Goal: Check status: Check status

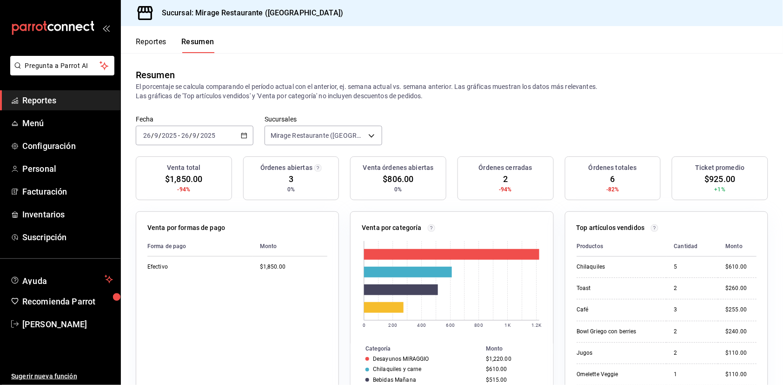
click at [42, 100] on span "Reportes" at bounding box center [67, 100] width 91 height 13
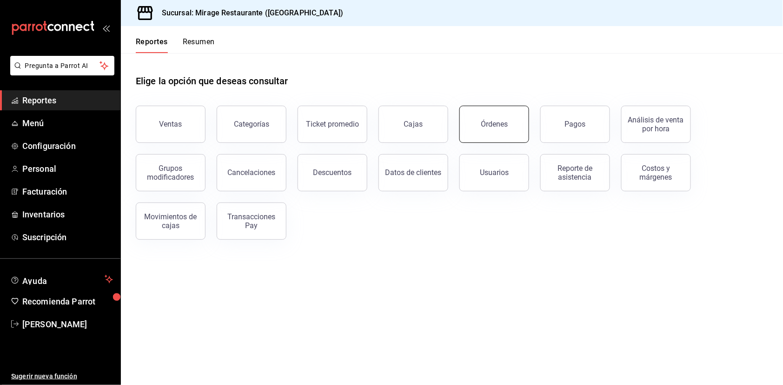
click at [505, 124] on div "Órdenes" at bounding box center [494, 124] width 27 height 9
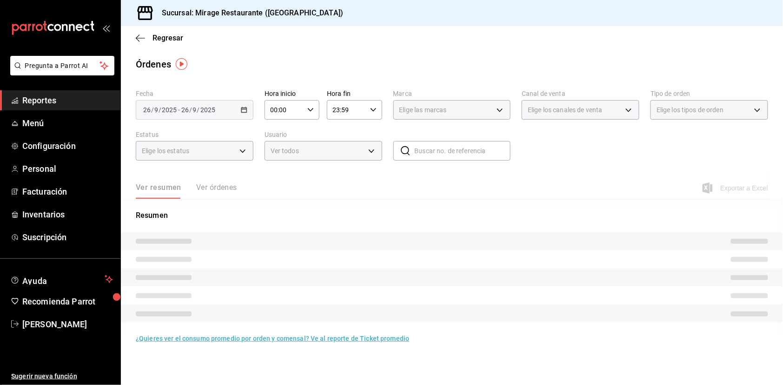
click at [223, 189] on button "Ver órdenes" at bounding box center [216, 191] width 41 height 16
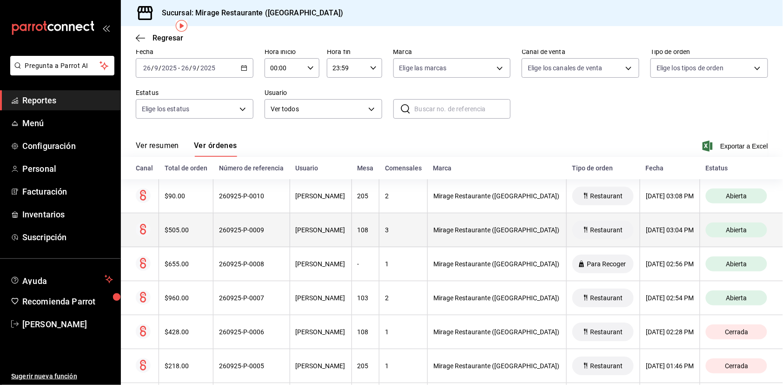
scroll to position [45, 0]
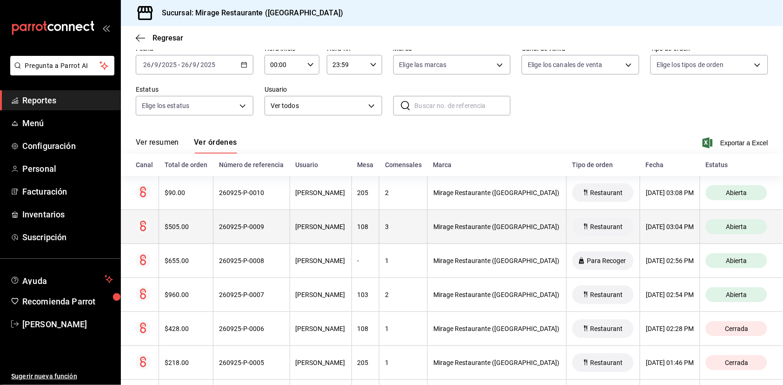
click at [408, 217] on th "3" at bounding box center [403, 227] width 48 height 34
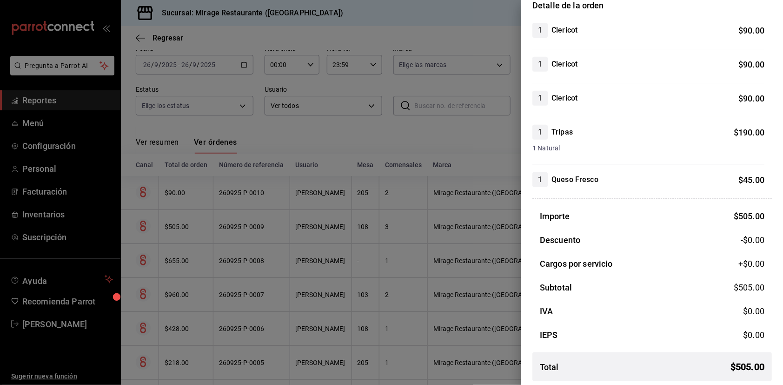
scroll to position [86, 0]
